Goal: Information Seeking & Learning: Learn about a topic

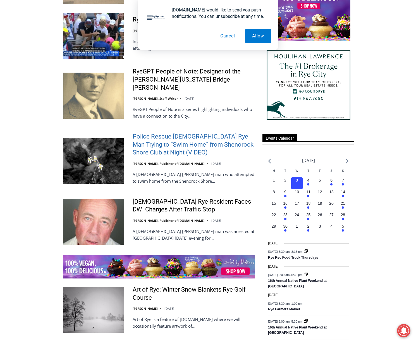
scroll to position [697, 0]
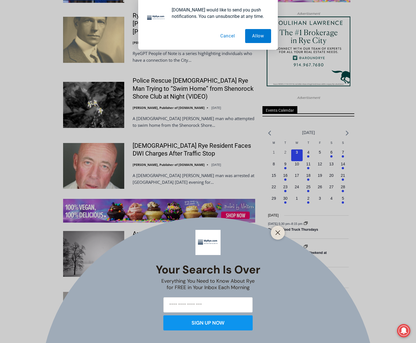
click at [182, 76] on div "Your Search is Over Everything You Need to Know About Rye for FREE in Your Inbo…" at bounding box center [208, 171] width 416 height 343
click at [102, 70] on div "Your Search is Over Everything You Need to Know About Rye for FREE in Your Inbo…" at bounding box center [208, 171] width 416 height 343
click at [223, 35] on button "Cancel" at bounding box center [227, 36] width 29 height 14
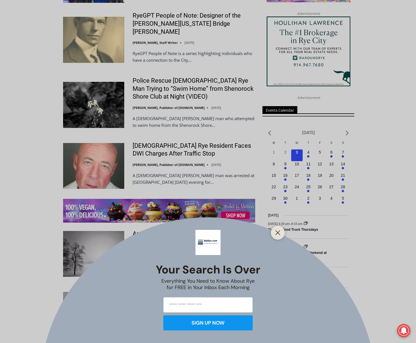
click at [82, 84] on div "Your Search is Over Everything You Need to Know About Rye for FREE in Your Inbo…" at bounding box center [208, 171] width 416 height 343
click at [167, 61] on div "Your Search is Over Everything You Need to Know About Rye for FREE in Your Inbo…" at bounding box center [208, 171] width 416 height 343
click at [276, 230] on icon "Close" at bounding box center [277, 232] width 5 height 5
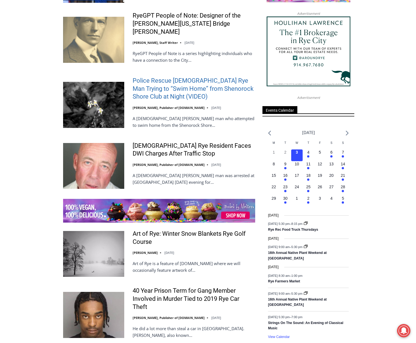
click at [146, 77] on link "Police Rescue [DEMOGRAPHIC_DATA] Rye Man Trying to “Swim Home” from Shenorock S…" at bounding box center [193, 89] width 122 height 24
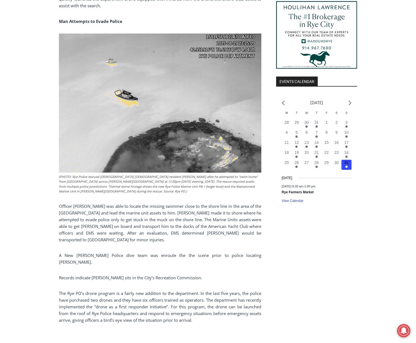
scroll to position [324, 0]
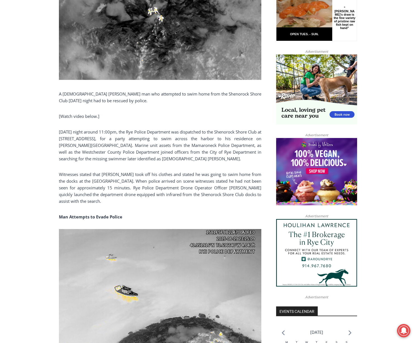
click at [356, 54] on img at bounding box center [318, 89] width 84 height 70
